Goal: Download file/media: Download file/media

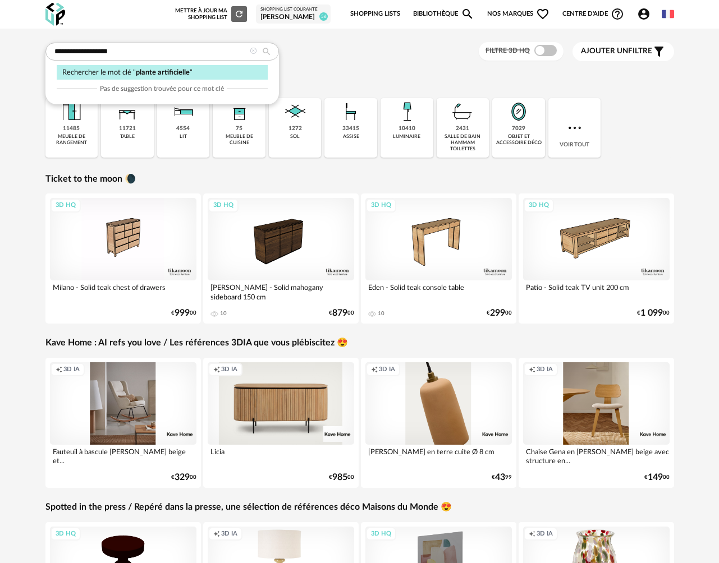
type input "**********"
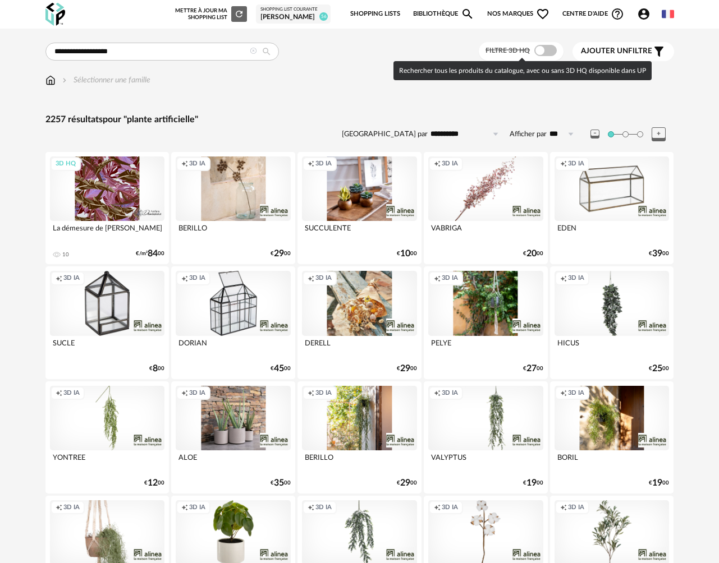
click at [543, 45] on span at bounding box center [545, 50] width 22 height 11
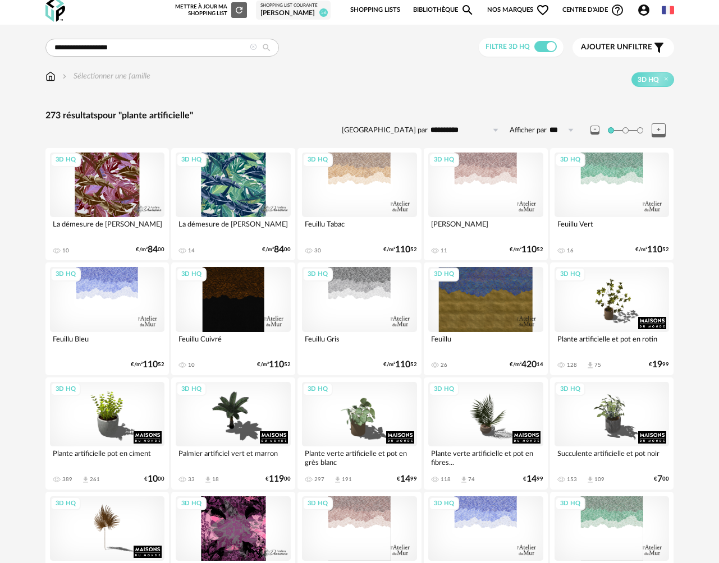
scroll to position [4, 0]
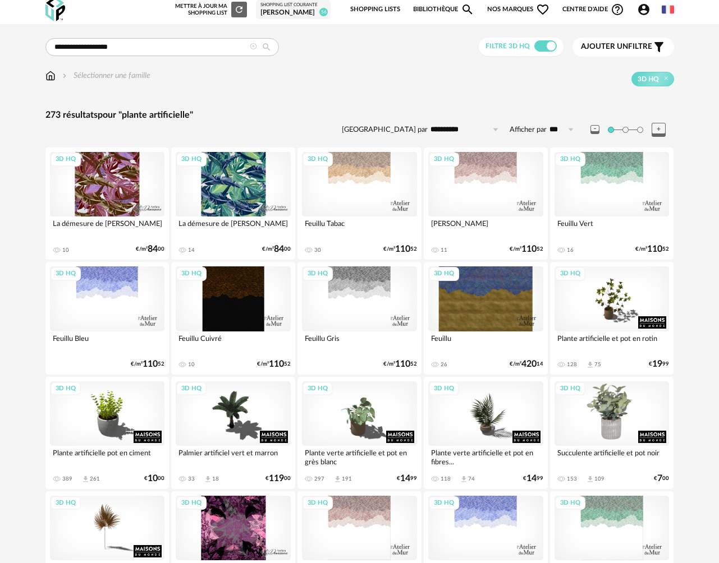
click at [622, 428] on div "3D HQ" at bounding box center [611, 414] width 115 height 65
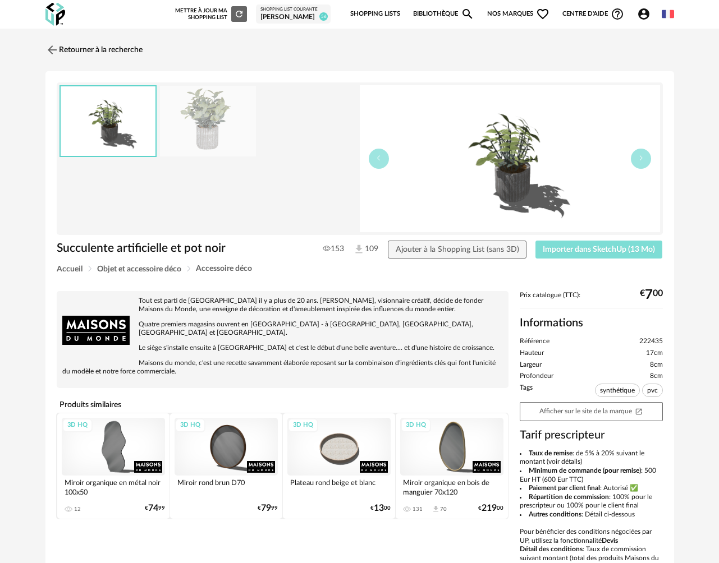
click at [568, 247] on span "Importer dans SketchUp (13 Mo)" at bounding box center [599, 250] width 112 height 8
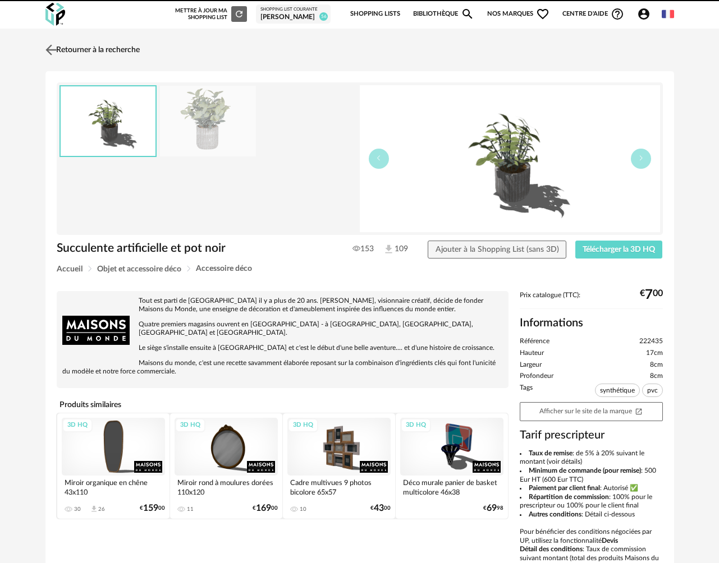
click at [105, 49] on link "Retourner à la recherche" at bounding box center [91, 50] width 97 height 25
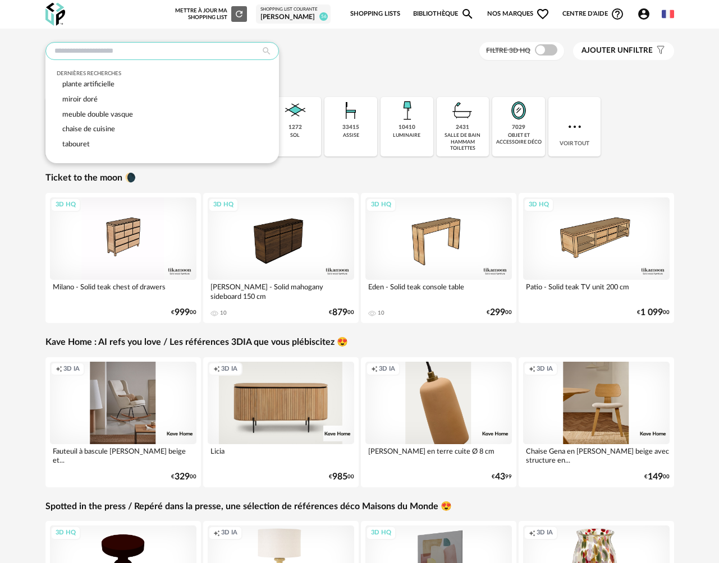
click at [95, 50] on input "text" at bounding box center [161, 51] width 233 height 18
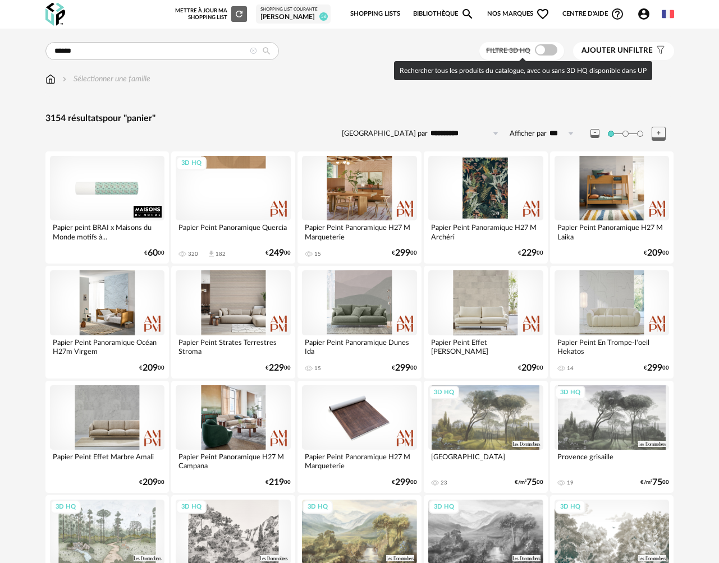
click at [551, 49] on span at bounding box center [546, 49] width 22 height 11
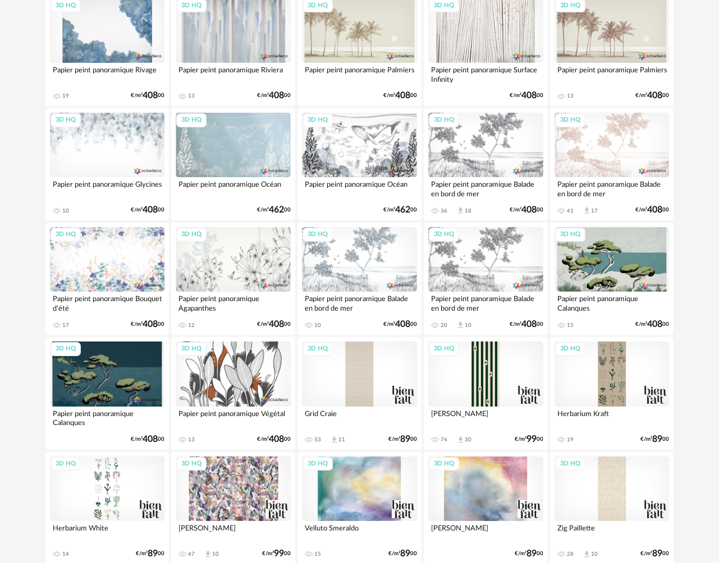
scroll to position [1950, 0]
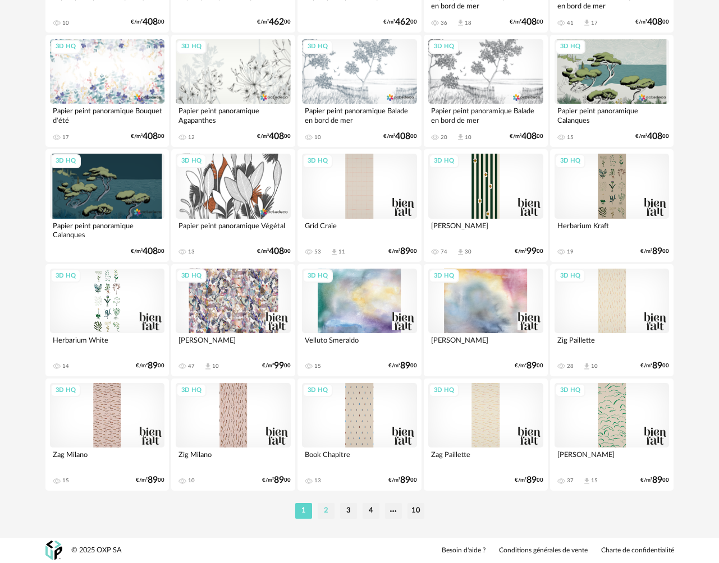
click at [328, 515] on li "2" at bounding box center [326, 511] width 17 height 16
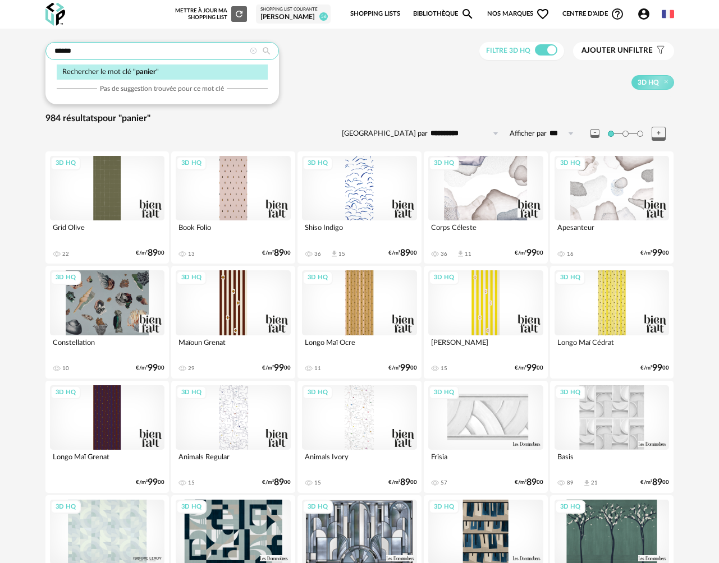
drag, startPoint x: 94, startPoint y: 50, endPoint x: -29, endPoint y: 42, distance: 123.2
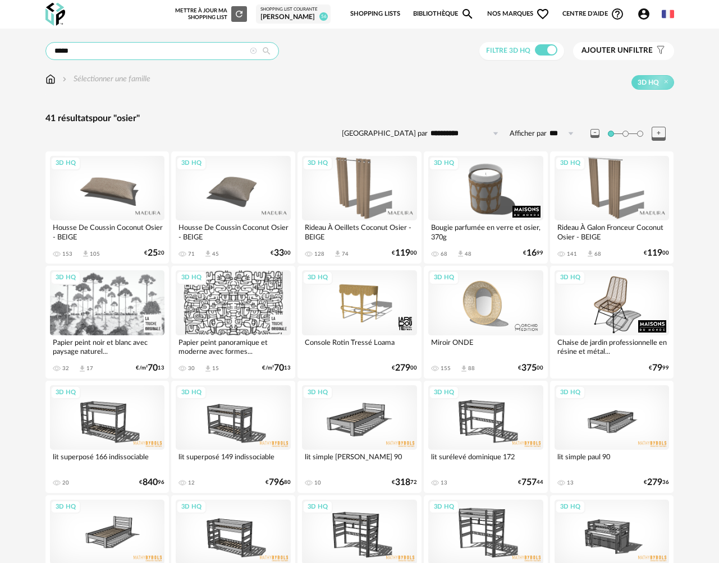
drag, startPoint x: 101, startPoint y: 52, endPoint x: 5, endPoint y: 51, distance: 96.0
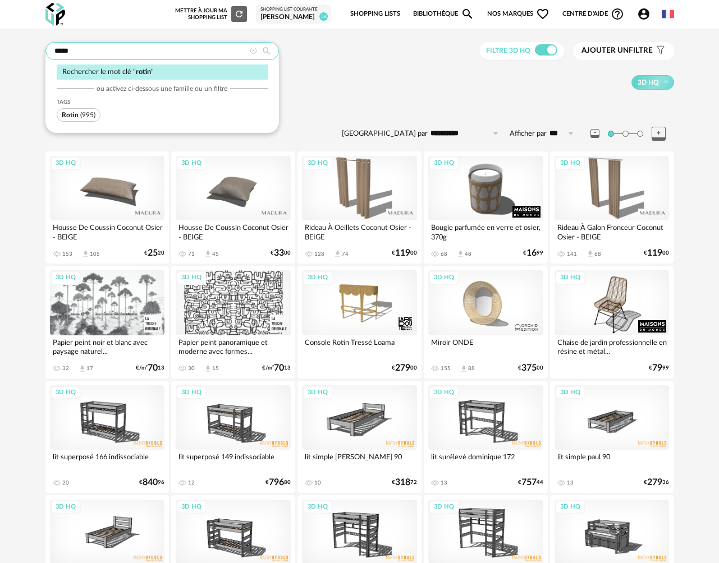
type input "*****"
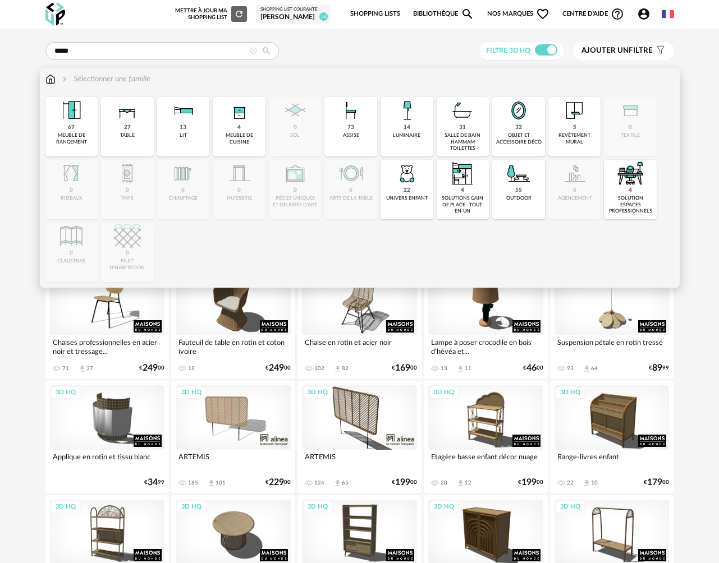
click at [52, 80] on img at bounding box center [50, 79] width 10 height 11
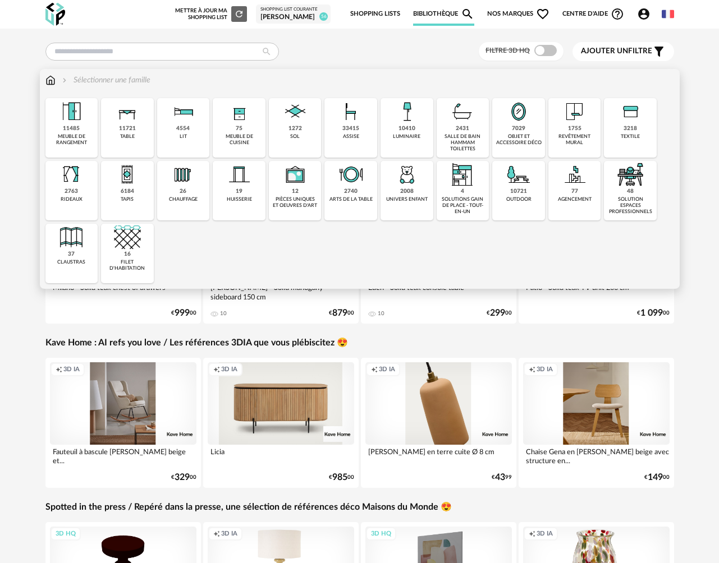
click at [518, 137] on div "objet et accessoire déco" at bounding box center [518, 140] width 46 height 13
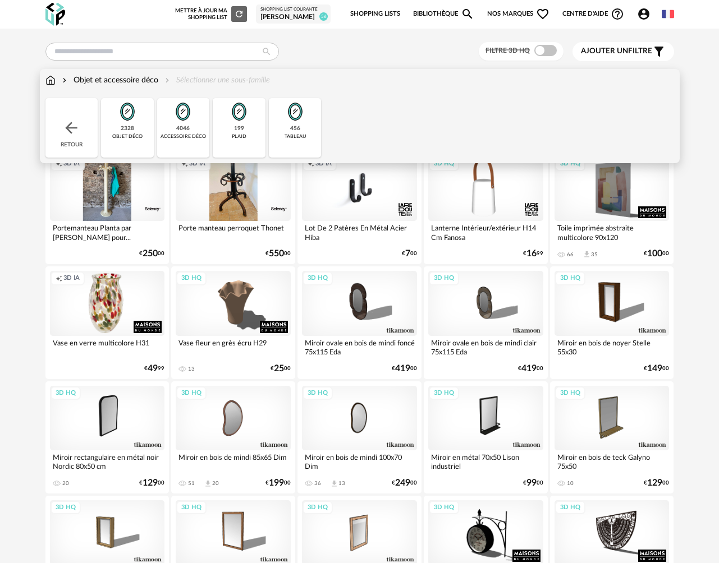
click at [186, 132] on div "4046 accessoire déco" at bounding box center [183, 127] width 53 height 59
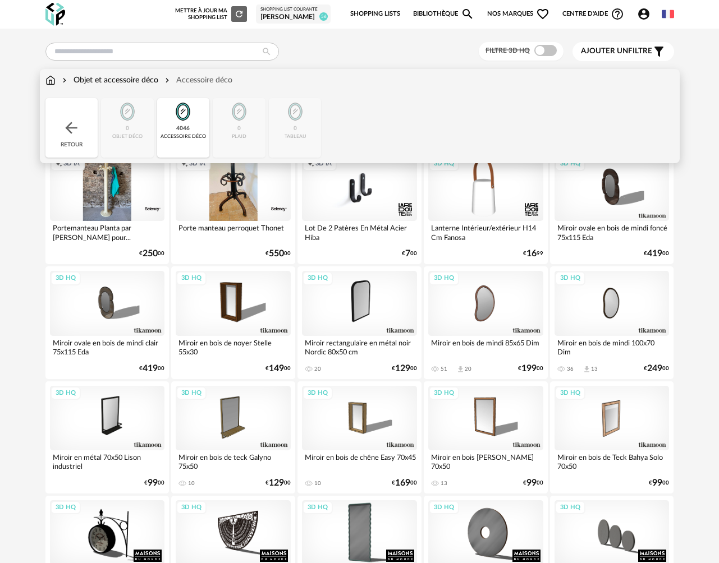
click at [75, 128] on img at bounding box center [71, 128] width 18 height 18
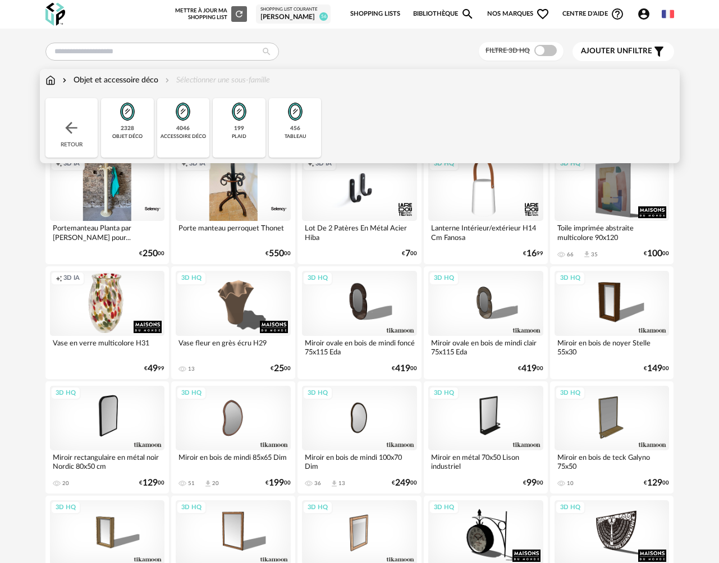
click at [135, 127] on div "2328 objet déco" at bounding box center [127, 127] width 53 height 59
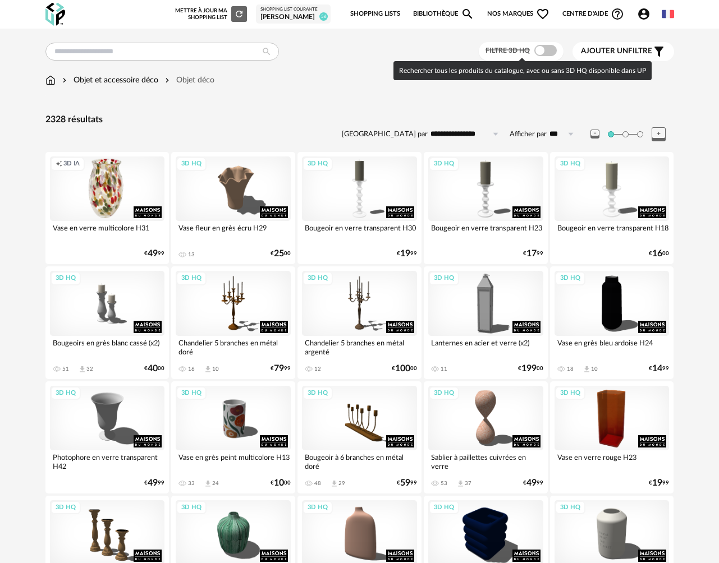
click at [551, 48] on span at bounding box center [545, 50] width 22 height 11
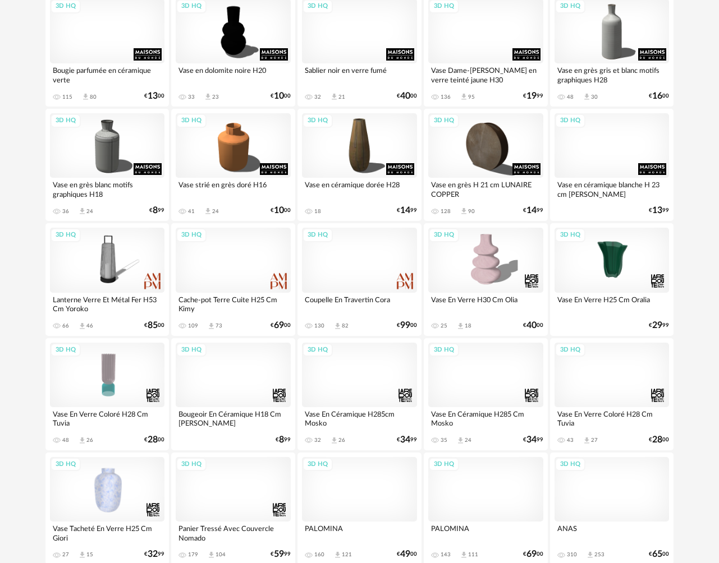
scroll to position [1950, 0]
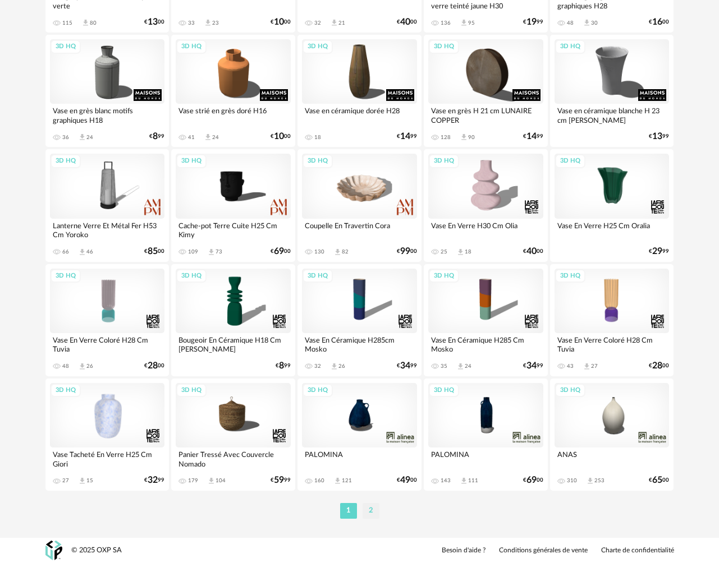
click at [374, 511] on li "2" at bounding box center [370, 511] width 17 height 16
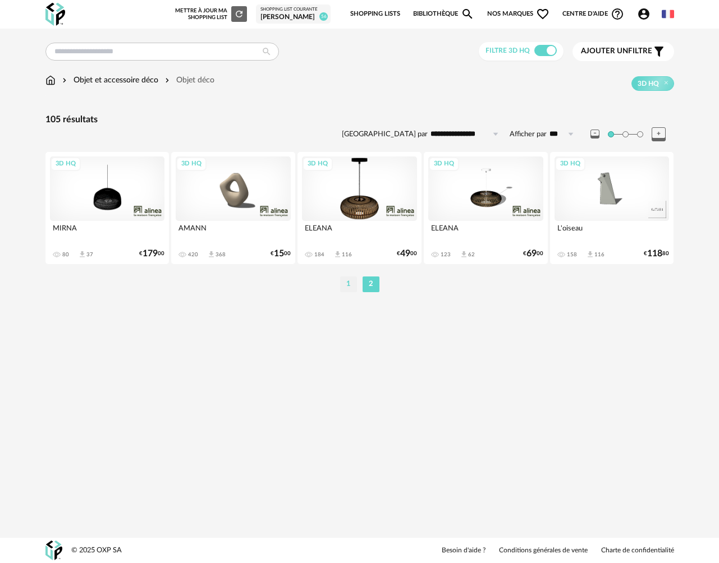
click at [351, 283] on li "1" at bounding box center [348, 285] width 17 height 16
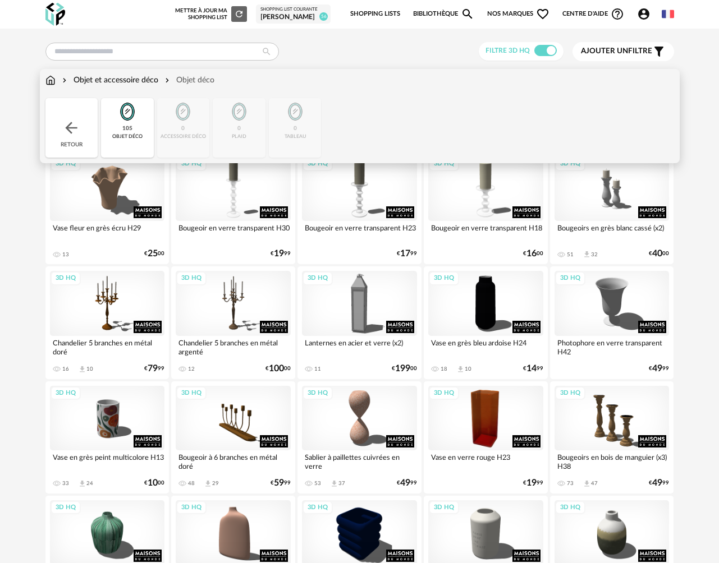
click at [100, 80] on div "Objet et accessoire déco" at bounding box center [109, 80] width 98 height 11
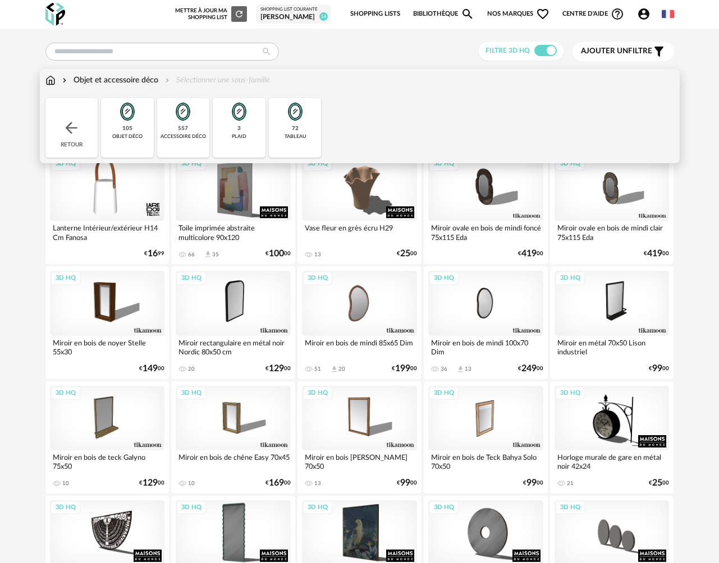
click at [167, 120] on div "557 accessoire déco" at bounding box center [183, 127] width 53 height 59
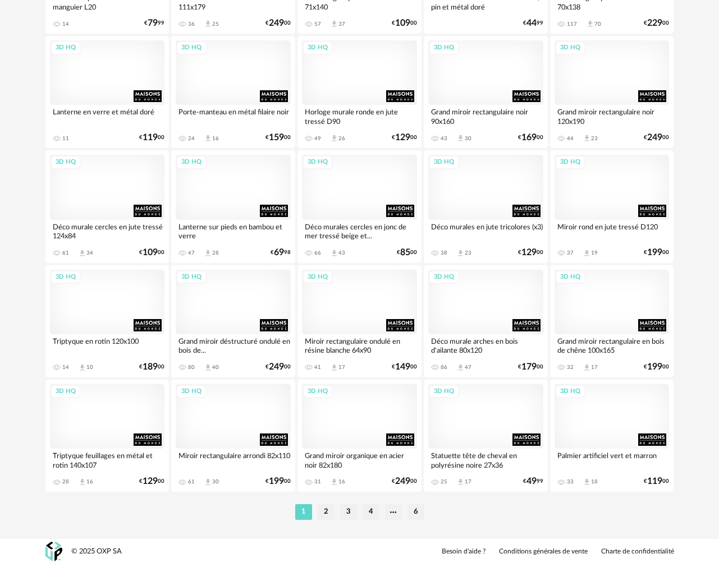
scroll to position [1950, 0]
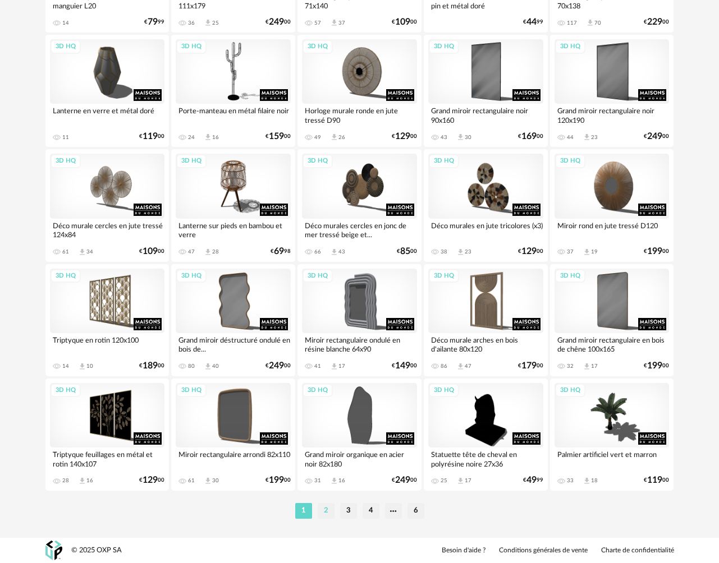
click at [320, 518] on li "2" at bounding box center [326, 511] width 17 height 16
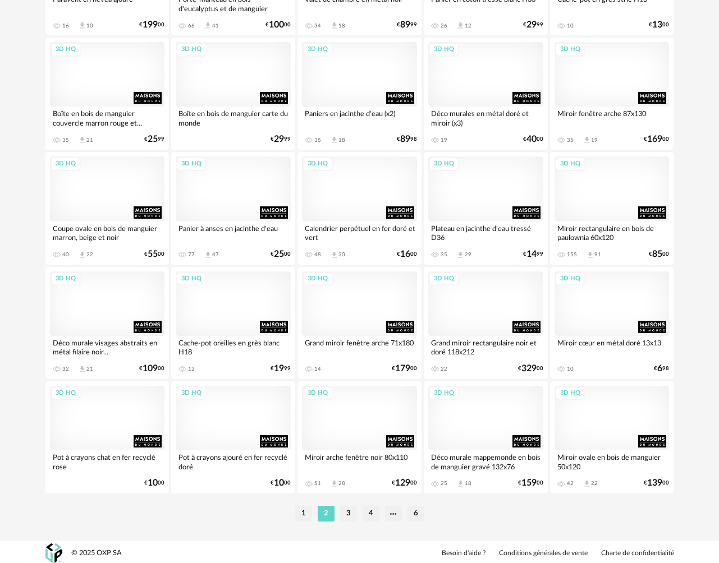
scroll to position [1950, 0]
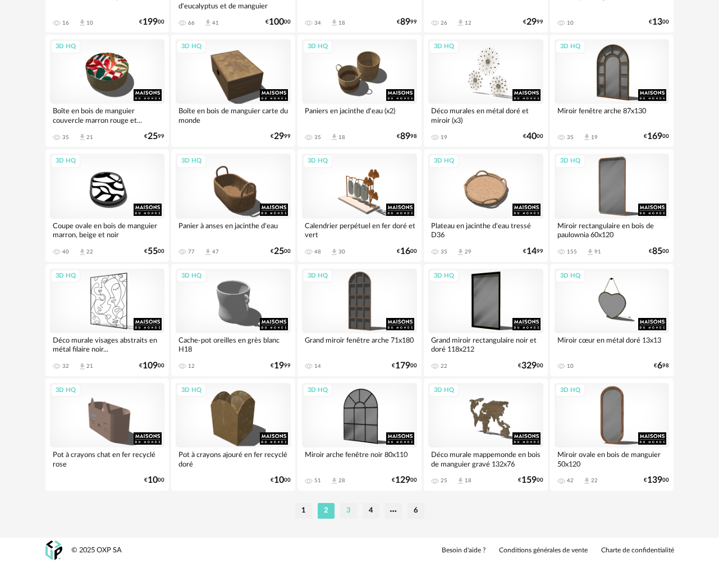
click at [348, 509] on li "3" at bounding box center [348, 511] width 17 height 16
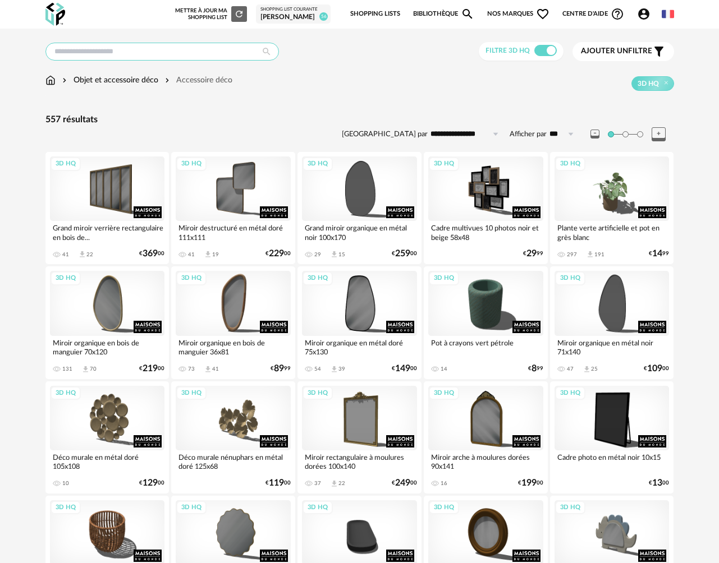
click at [139, 53] on input "text" at bounding box center [161, 52] width 233 height 18
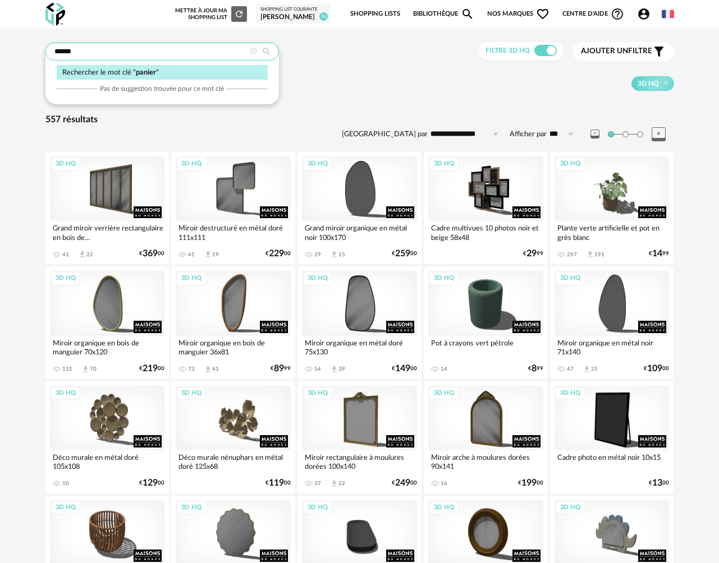
type input "******"
type input "**********"
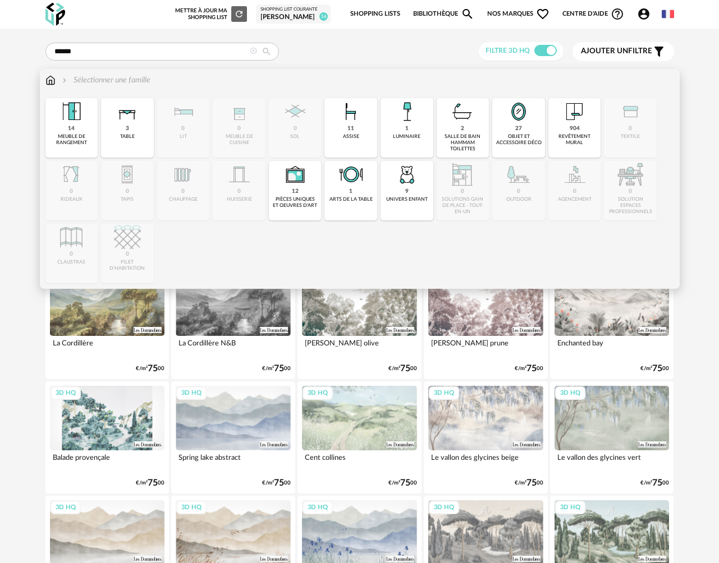
click at [54, 80] on img at bounding box center [50, 80] width 10 height 11
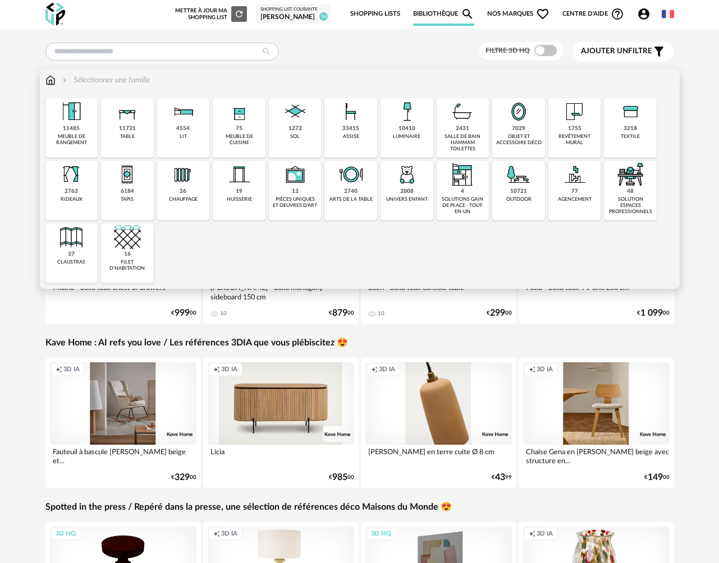
click at [519, 136] on div "objet et accessoire déco" at bounding box center [518, 140] width 46 height 13
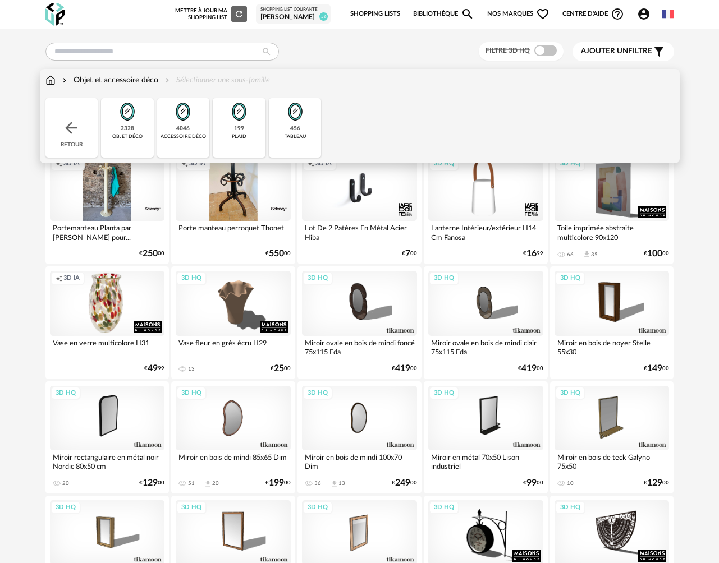
click at [180, 134] on div "accessoire déco" at bounding box center [182, 137] width 45 height 6
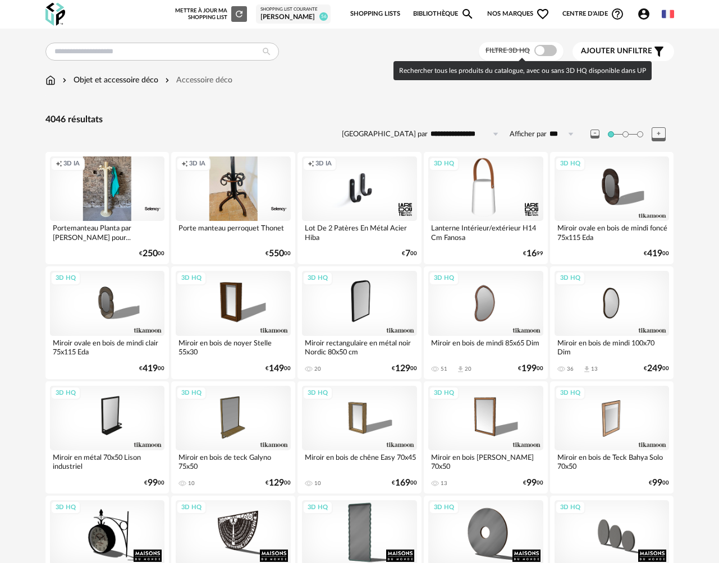
click at [546, 49] on span at bounding box center [545, 50] width 22 height 11
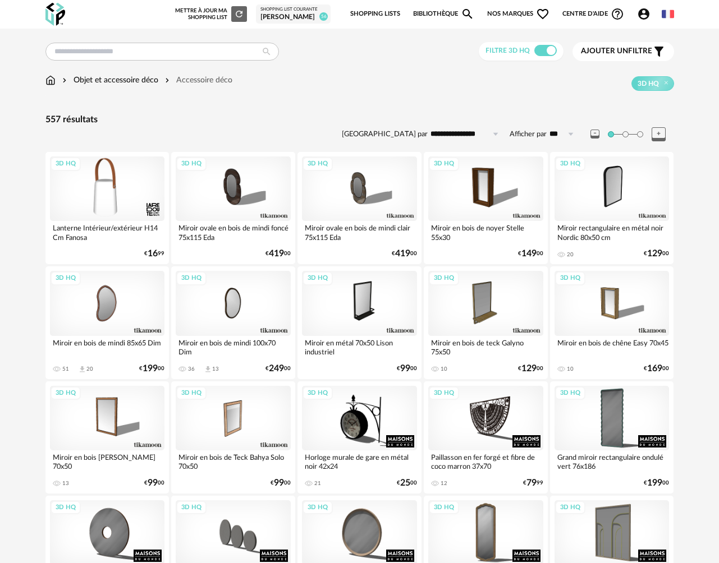
click at [466, 135] on input "**********" at bounding box center [466, 134] width 77 height 18
click at [465, 208] on li "Prix décroissant" at bounding box center [471, 201] width 87 height 19
type input "**********"
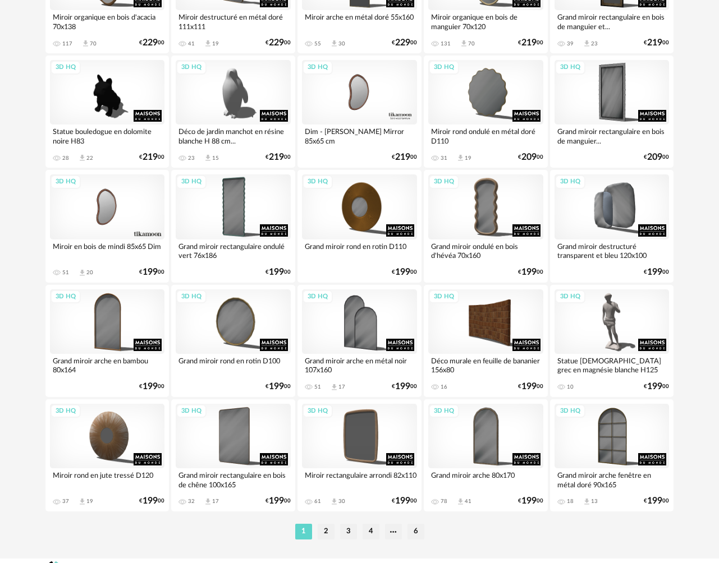
scroll to position [1950, 0]
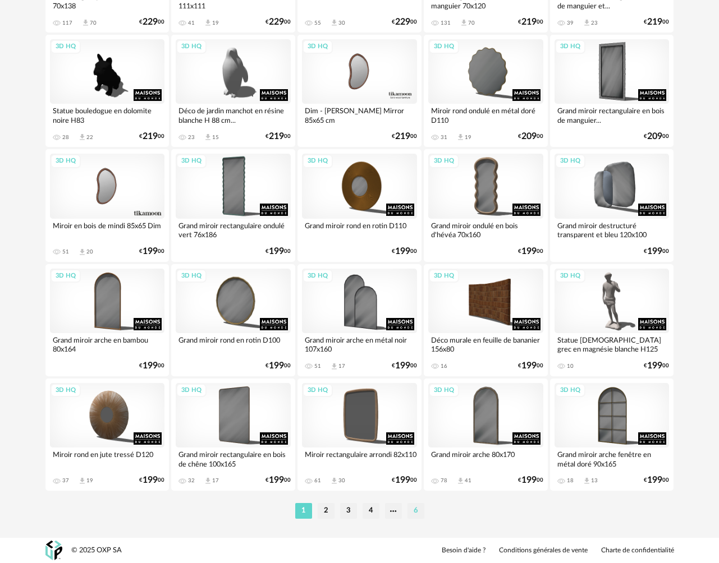
click at [417, 510] on li "6" at bounding box center [415, 511] width 17 height 16
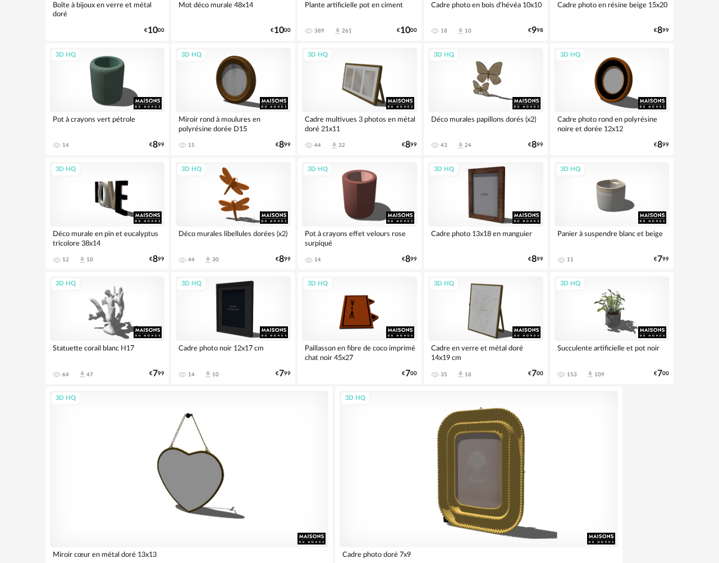
scroll to position [1112, 0]
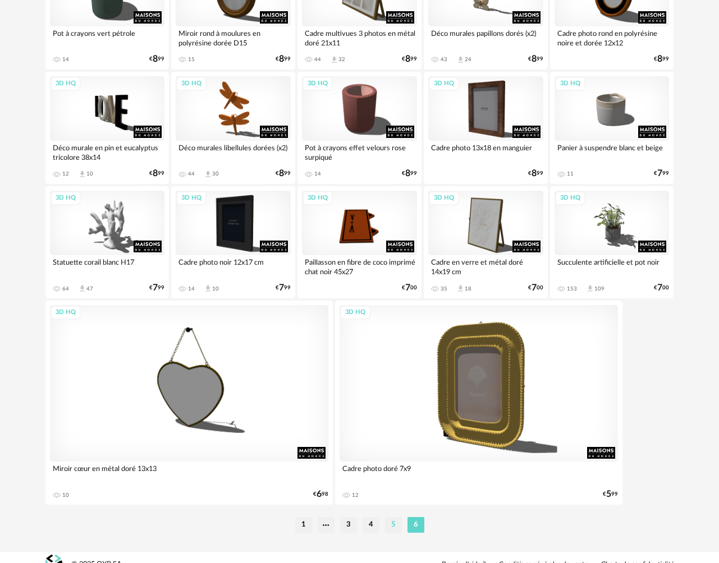
click at [389, 525] on li "5" at bounding box center [393, 525] width 17 height 16
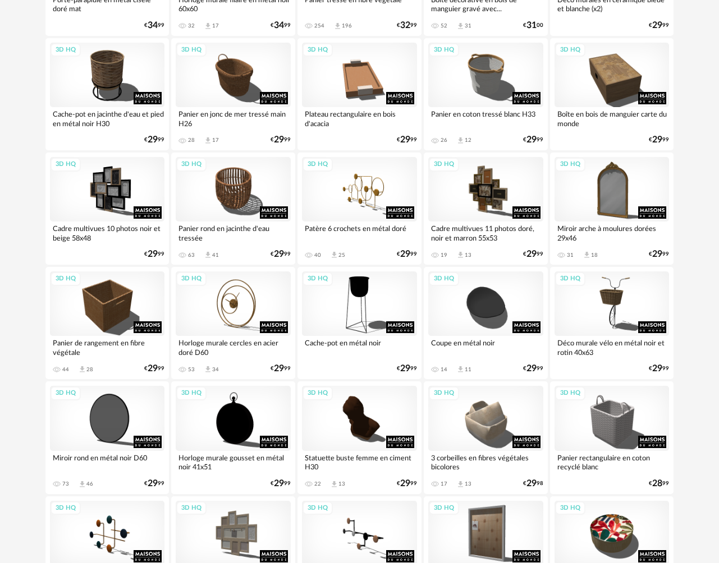
scroll to position [466, 0]
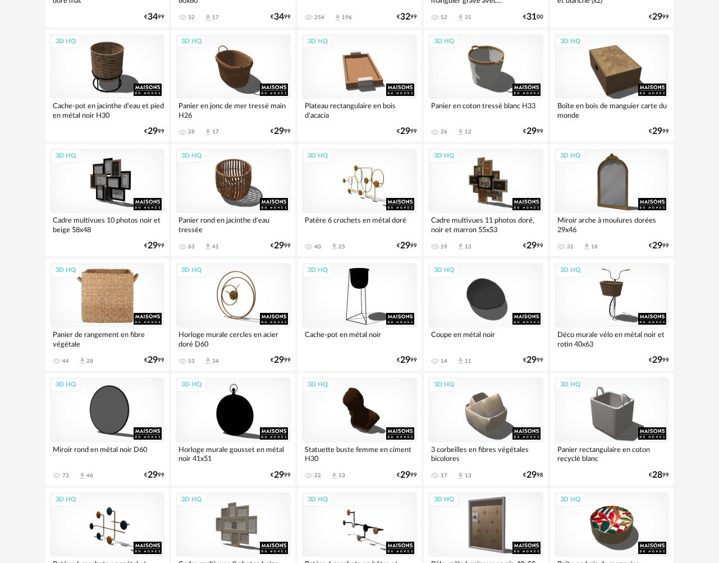
click at [125, 287] on div "3D HQ" at bounding box center [107, 295] width 115 height 65
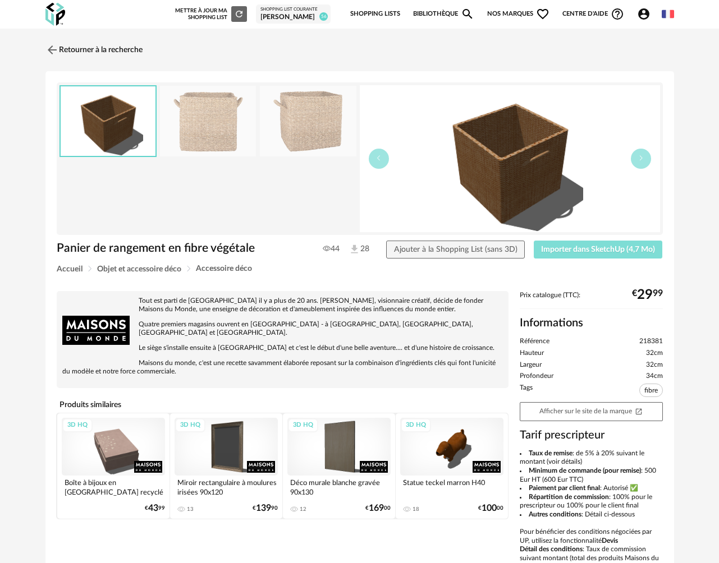
click at [628, 251] on span "Importer dans SketchUp (4,7 Mo)" at bounding box center [598, 250] width 114 height 8
